Goal: Task Accomplishment & Management: Use online tool/utility

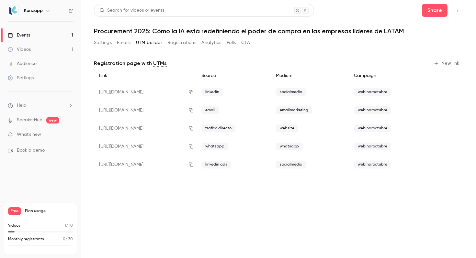
click at [60, 36] on link "Events 1" at bounding box center [40, 35] width 81 height 14
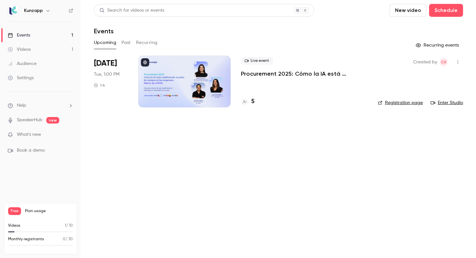
click at [260, 77] on p "Procurement 2025: Cómo la IA está redefiniendo el poder de compra en las empres…" at bounding box center [304, 74] width 127 height 8
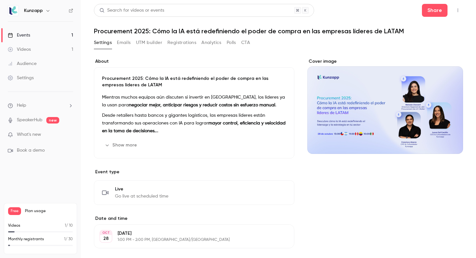
click at [26, 34] on div "Events" at bounding box center [19, 35] width 22 height 6
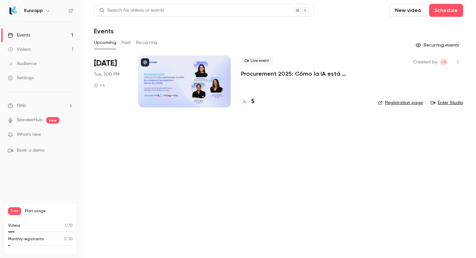
click at [41, 79] on link "Settings" at bounding box center [40, 78] width 81 height 14
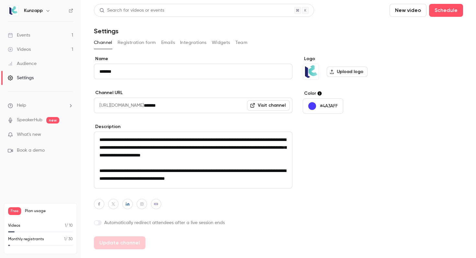
click at [135, 43] on button "Registration form" at bounding box center [136, 43] width 39 height 10
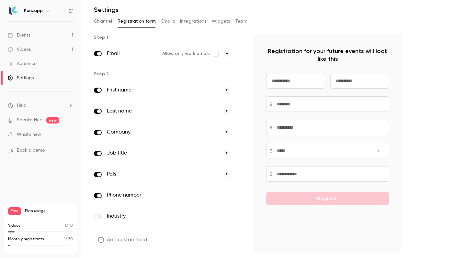
scroll to position [22, 0]
click at [198, 18] on button "Integrations" at bounding box center [193, 21] width 27 height 10
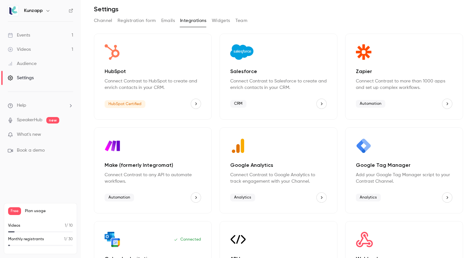
click at [171, 21] on button "Emails" at bounding box center [168, 21] width 14 height 10
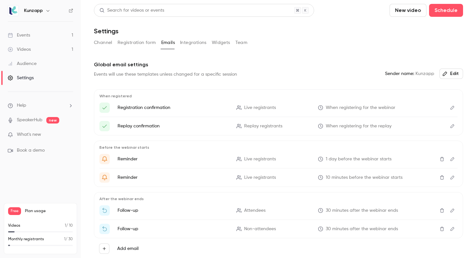
click at [50, 34] on link "Events 1" at bounding box center [40, 35] width 81 height 14
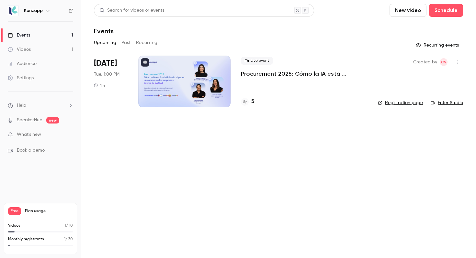
click at [273, 76] on p "Procurement 2025: Cómo la IA está redefiniendo el poder de compra en las empres…" at bounding box center [304, 74] width 127 height 8
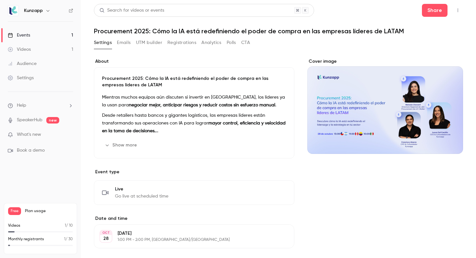
click at [186, 43] on button "Registrations" at bounding box center [181, 43] width 29 height 10
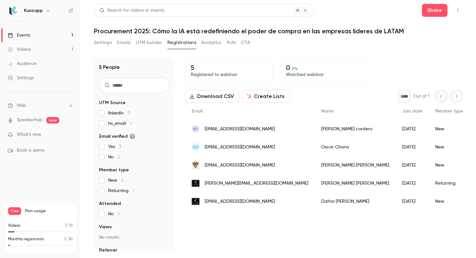
click at [150, 43] on button "UTM builder" at bounding box center [149, 43] width 26 height 10
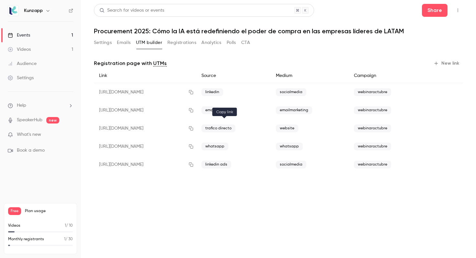
click at [194, 128] on icon "button" at bounding box center [190, 128] width 5 height 5
click at [443, 64] on button "New link" at bounding box center [447, 63] width 32 height 10
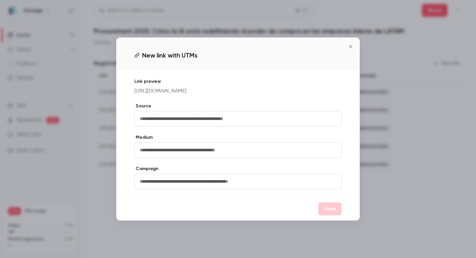
click at [216, 120] on input "text" at bounding box center [237, 119] width 207 height 16
type input "*******"
click at [179, 148] on input "text" at bounding box center [237, 150] width 207 height 16
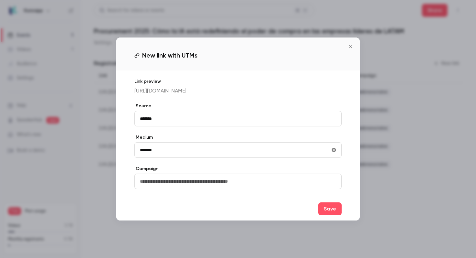
drag, startPoint x: 161, startPoint y: 155, endPoint x: 134, endPoint y: 155, distance: 27.2
click at [134, 155] on input "*******" at bounding box center [237, 150] width 207 height 16
drag, startPoint x: 160, startPoint y: 154, endPoint x: 127, endPoint y: 154, distance: 33.0
click at [127, 154] on div "Link preview [URL][DOMAIN_NAME] Source ******* Medium ******* Campaign" at bounding box center [237, 134] width 243 height 127
type input "*"
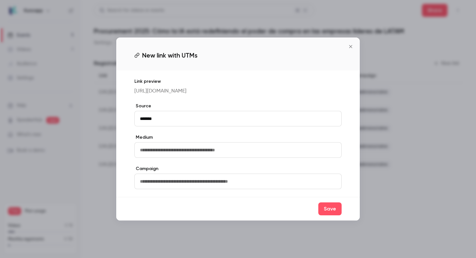
click at [154, 149] on input "text" at bounding box center [237, 150] width 207 height 16
type input "********"
click at [155, 186] on input "text" at bounding box center [237, 182] width 207 height 16
type input "**********"
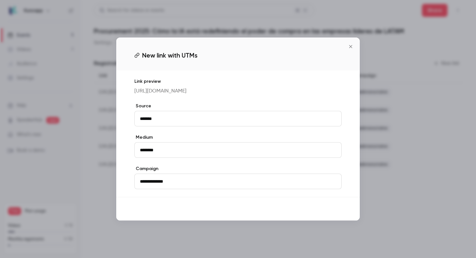
click at [331, 214] on button "Save" at bounding box center [329, 209] width 23 height 13
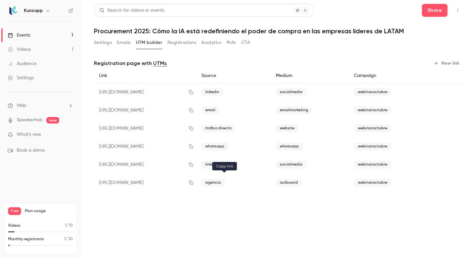
click at [194, 183] on icon "button" at bounding box center [190, 183] width 5 height 5
